Goal: Task Accomplishment & Management: Manage account settings

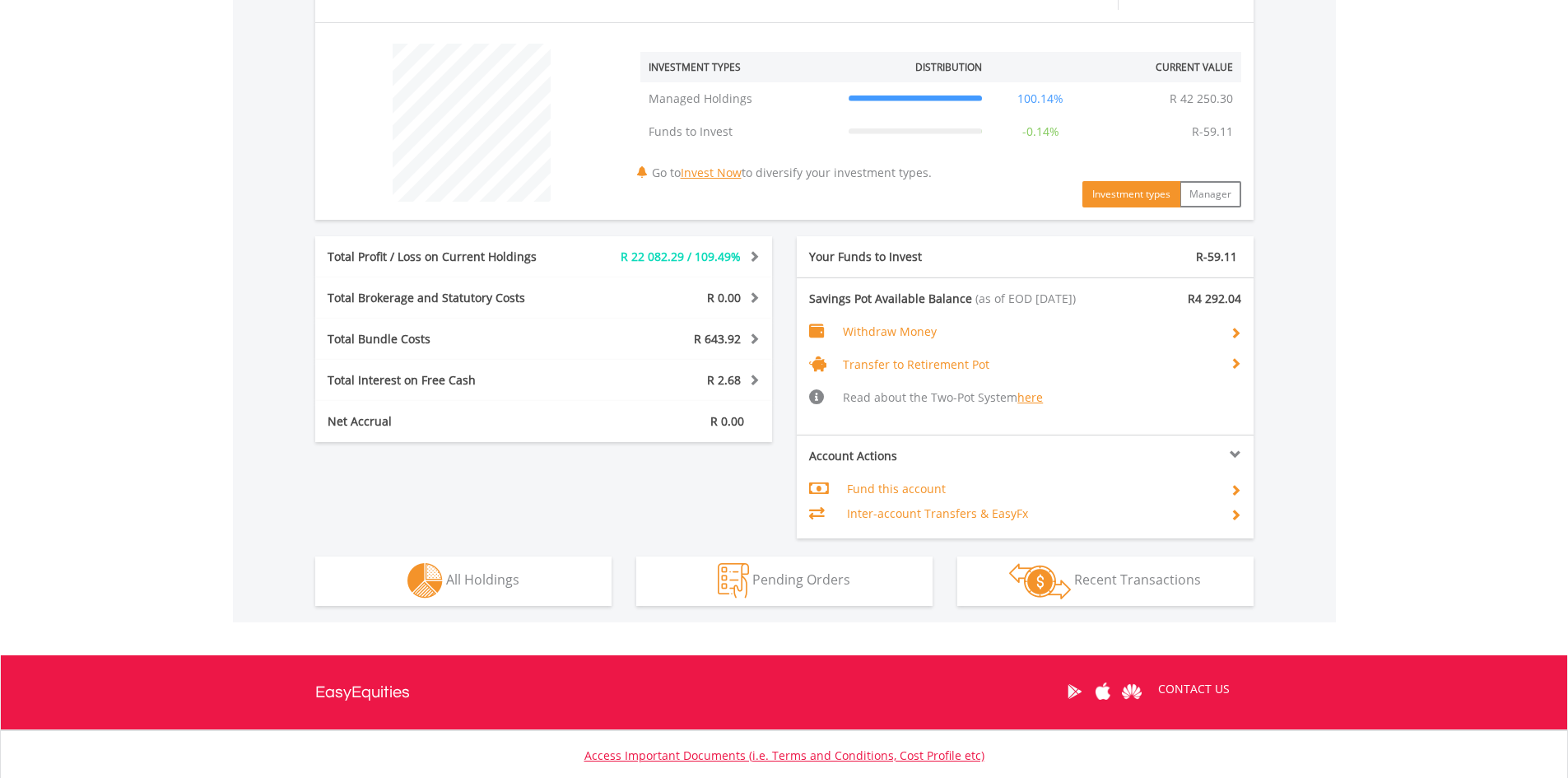
scroll to position [382, 0]
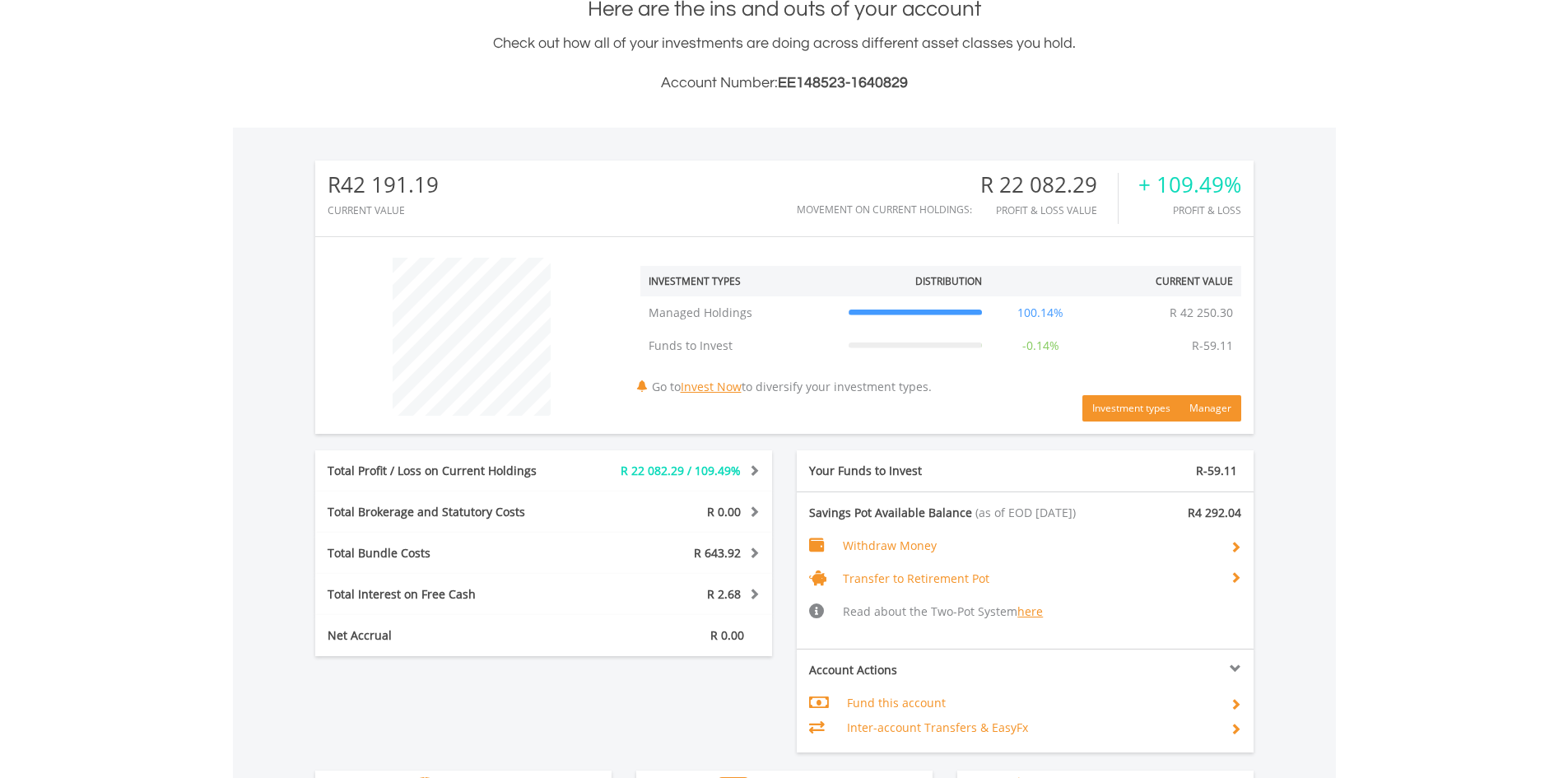
click at [1220, 409] on button "Manager" at bounding box center [1211, 408] width 62 height 26
click at [1220, 407] on button "Manager" at bounding box center [1211, 408] width 62 height 26
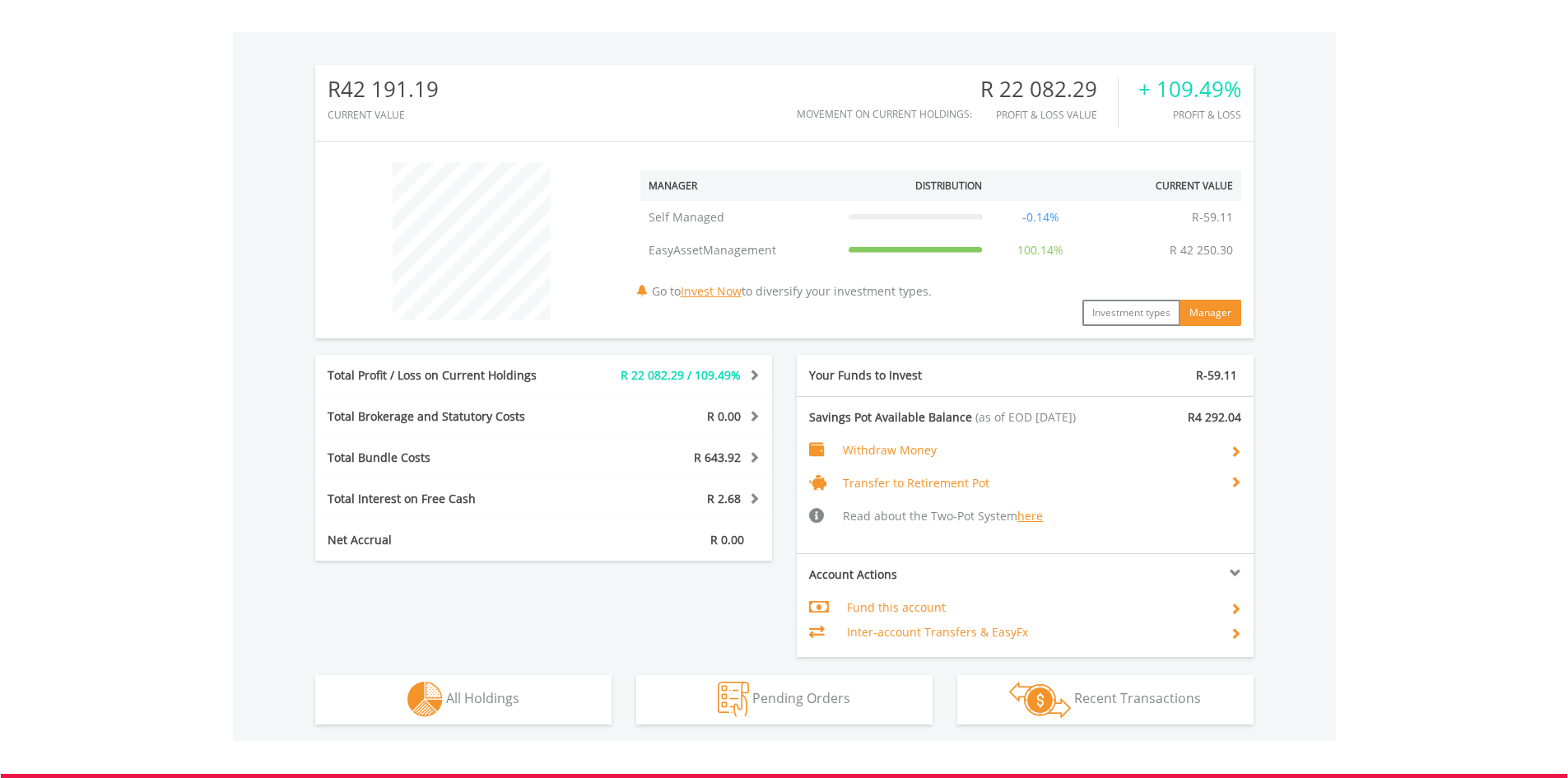
scroll to position [629, 0]
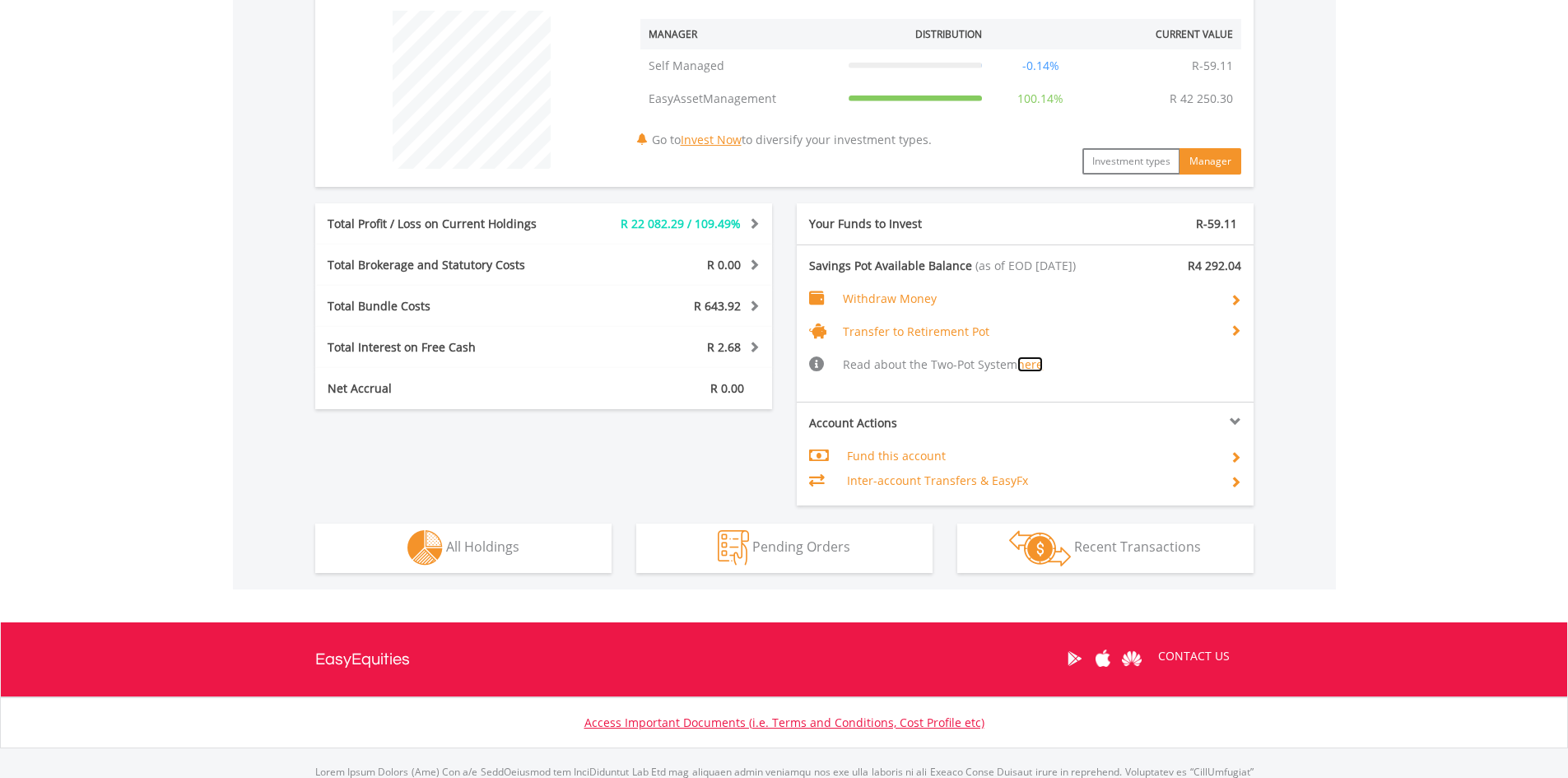
click at [1033, 368] on link "here" at bounding box center [1030, 364] width 26 height 16
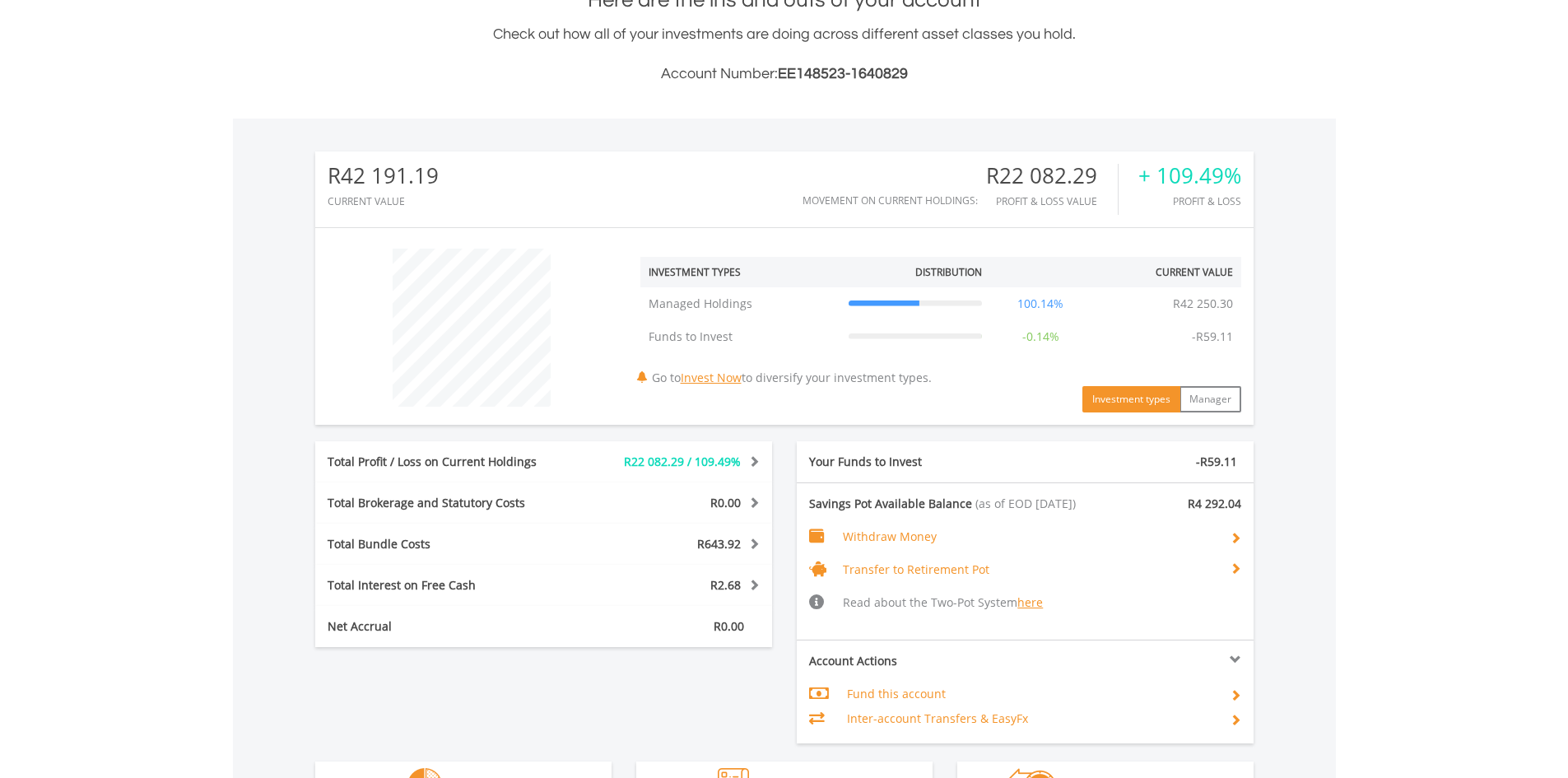
scroll to position [158, 313]
click at [1211, 399] on button "Manager" at bounding box center [1211, 399] width 62 height 26
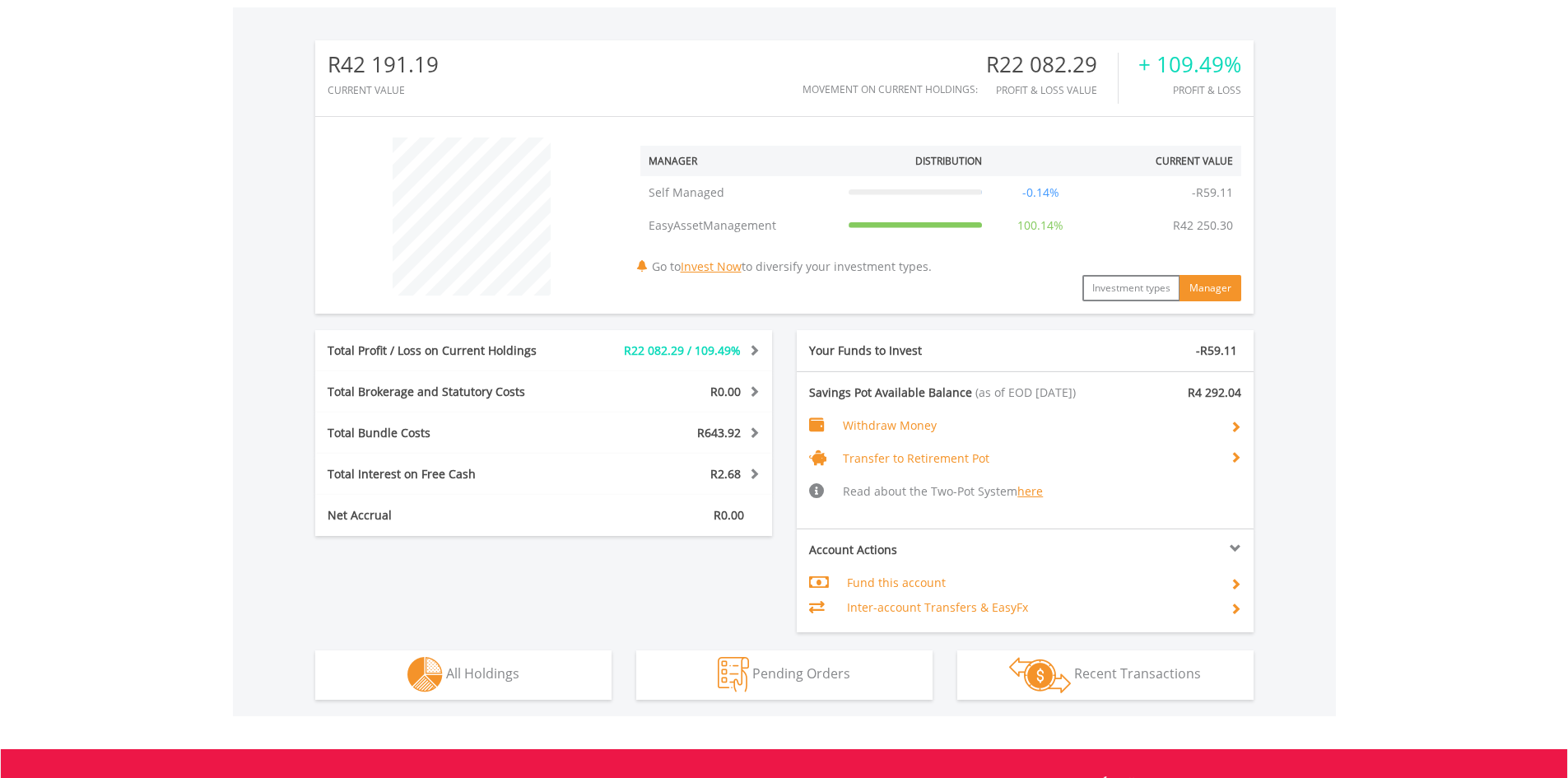
scroll to position [474, 0]
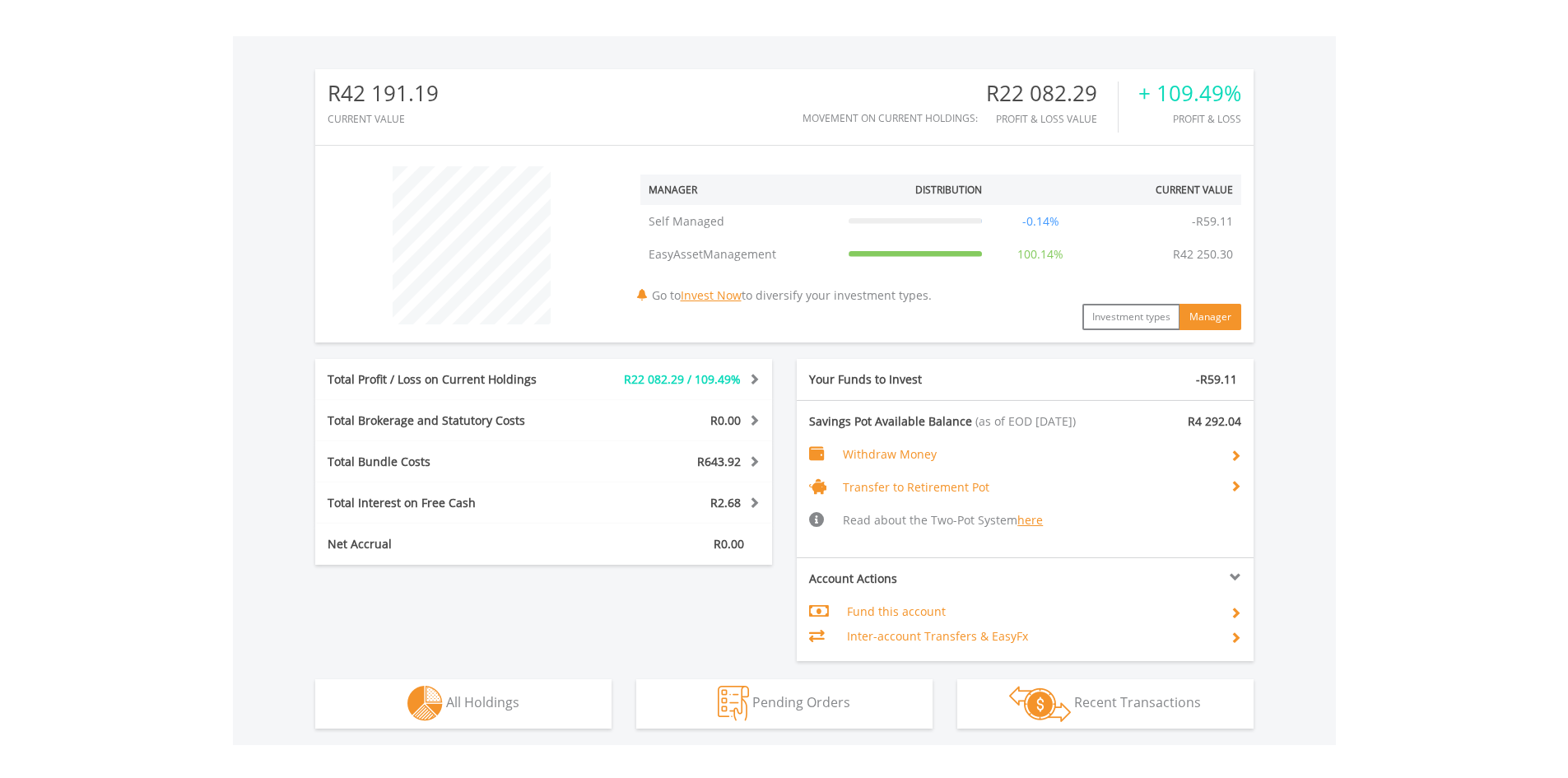
click at [942, 483] on span "Transfer to Retirement Pot" at bounding box center [917, 487] width 147 height 16
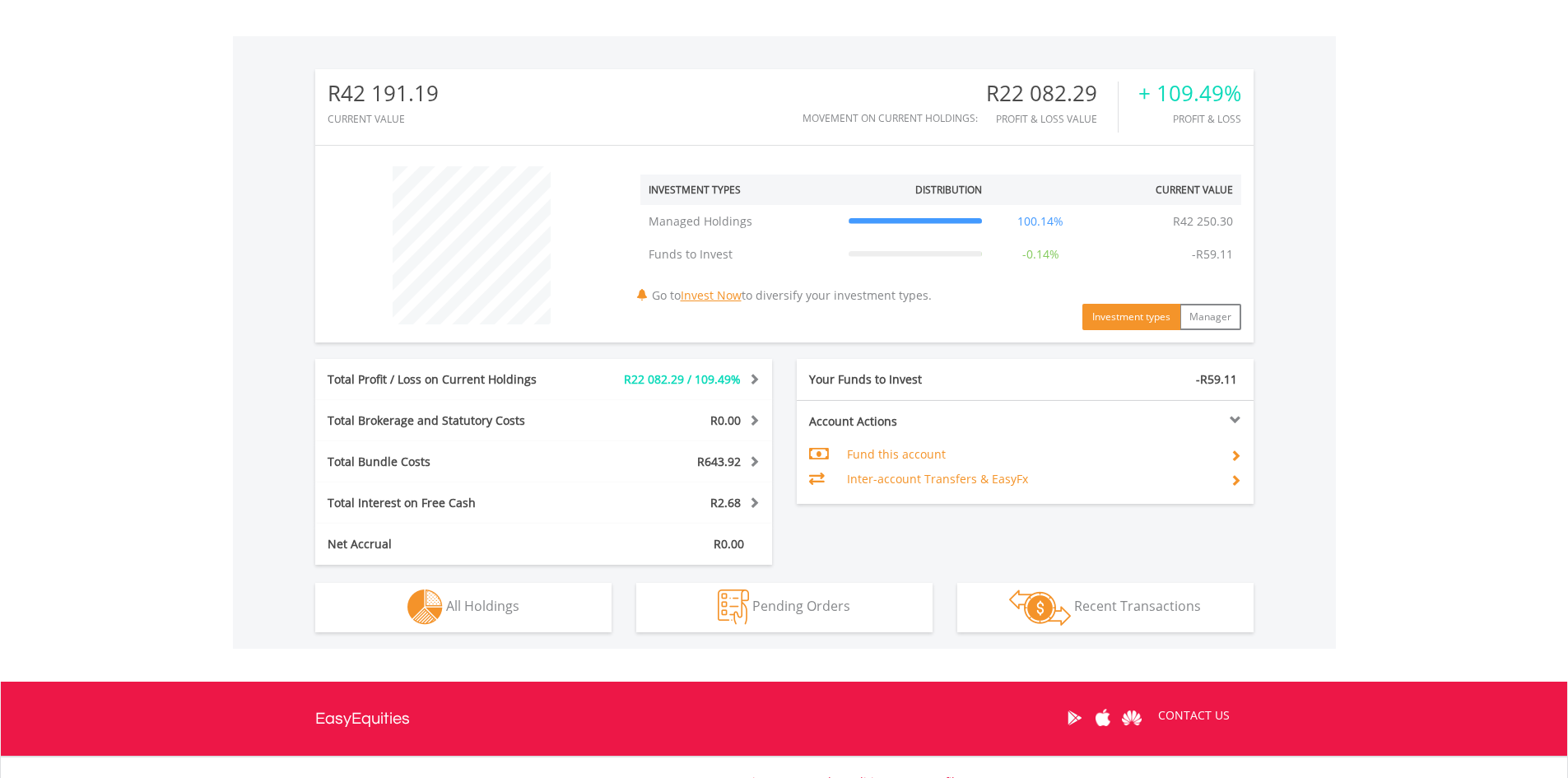
scroll to position [158, 313]
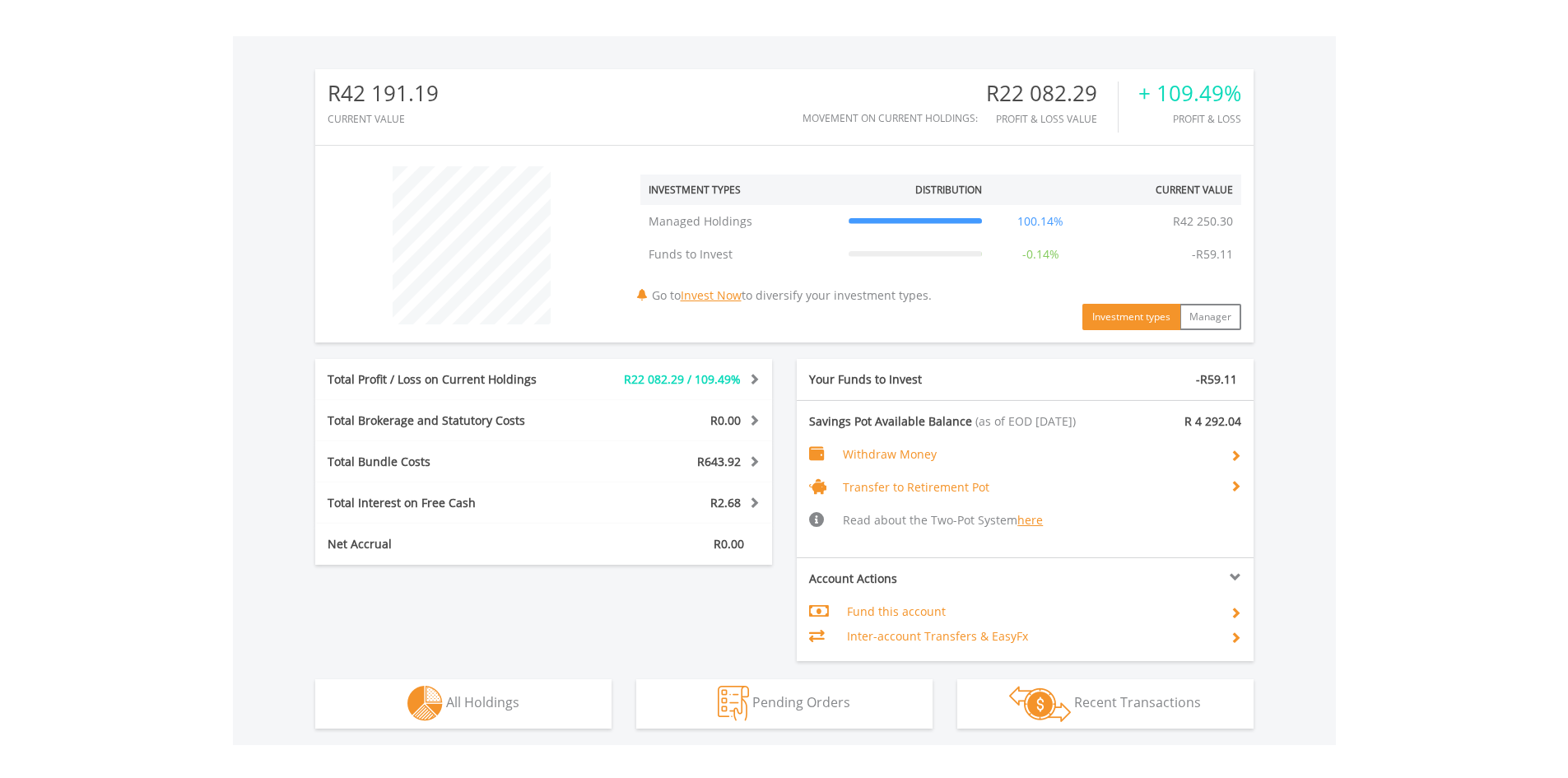
click at [895, 451] on span "Withdraw Money" at bounding box center [890, 454] width 94 height 16
click at [891, 455] on span "Withdraw Money" at bounding box center [890, 454] width 94 height 16
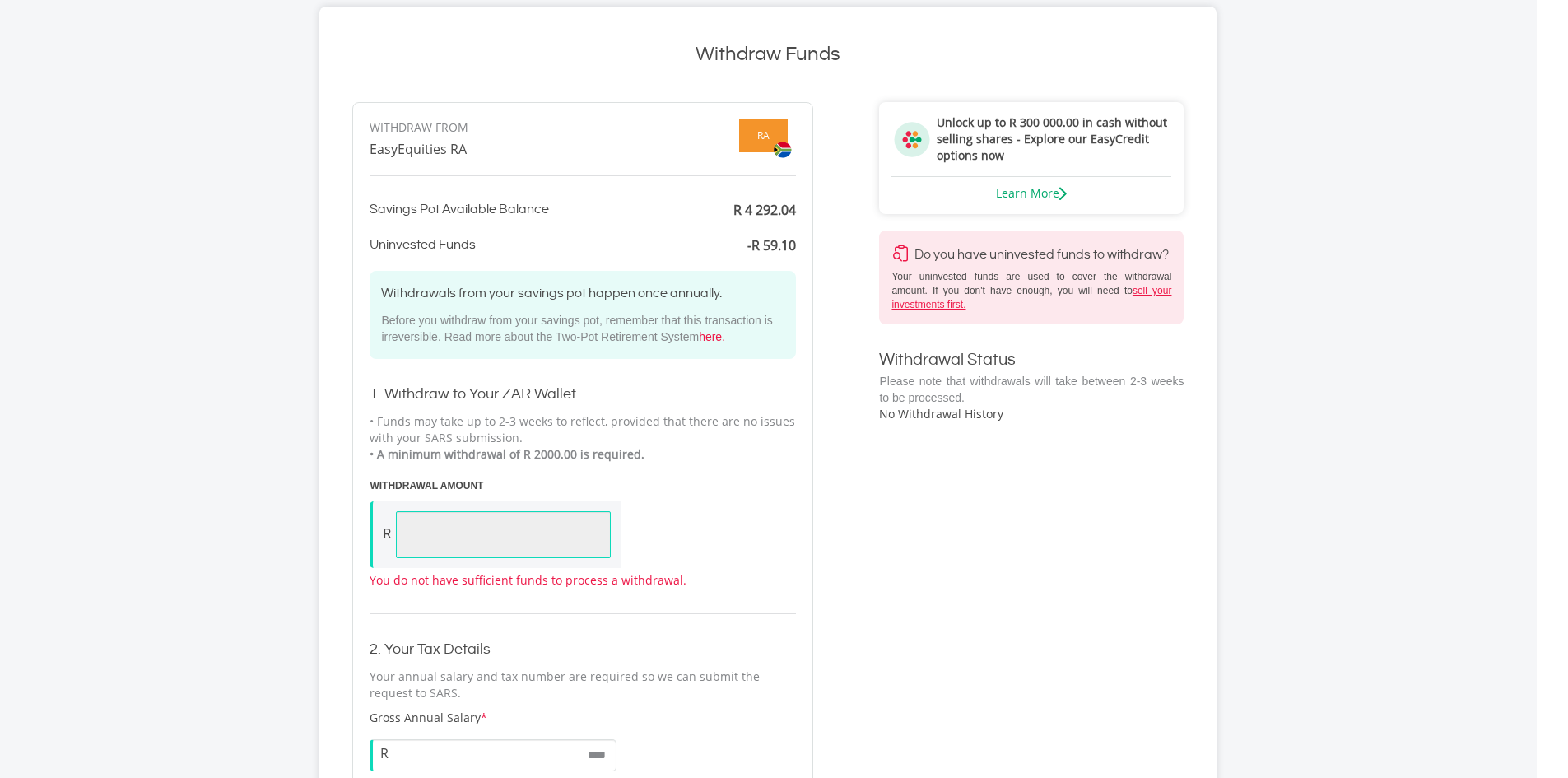
scroll to position [247, 0]
